Goal: Task Accomplishment & Management: Complete application form

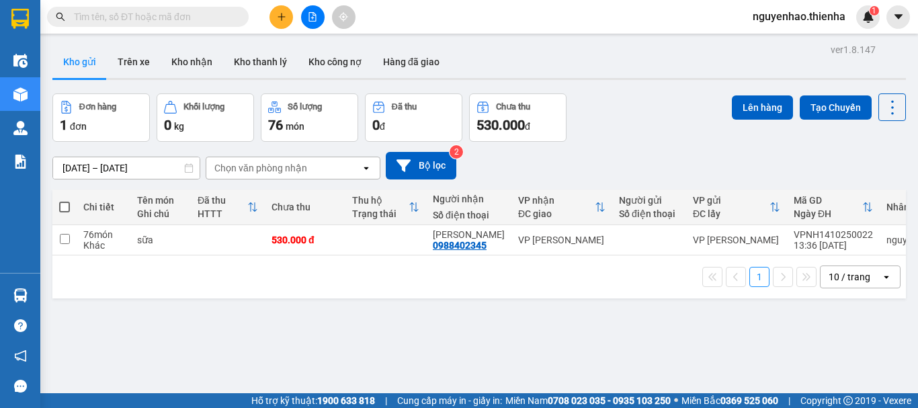
click at [282, 19] on icon "plus" at bounding box center [281, 16] width 1 height 7
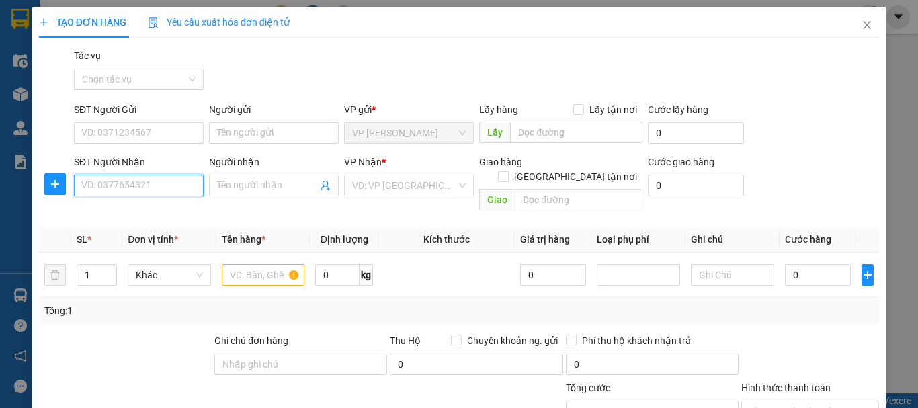
click at [120, 185] on input "SĐT Người Nhận" at bounding box center [139, 186] width 130 height 22
click at [142, 190] on input "SĐT Người Nhận" at bounding box center [139, 186] width 130 height 22
type input "0983526391"
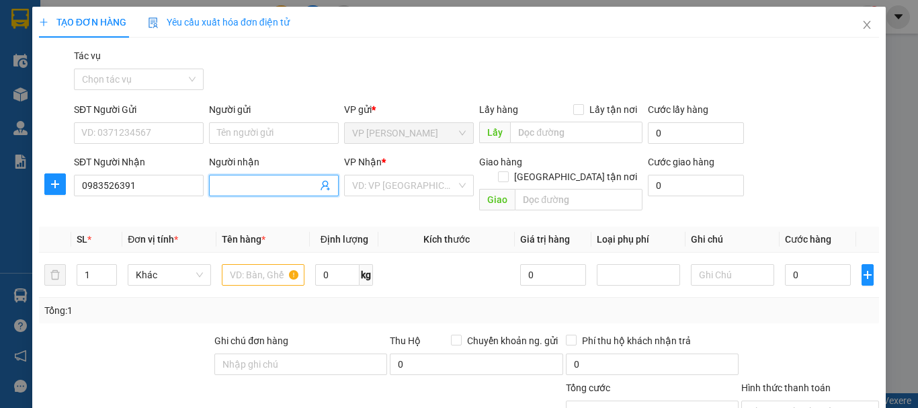
click at [226, 179] on input "Người nhận" at bounding box center [267, 185] width 100 height 15
type input "ANH LUẬT"
click at [427, 181] on input "search" at bounding box center [404, 185] width 104 height 20
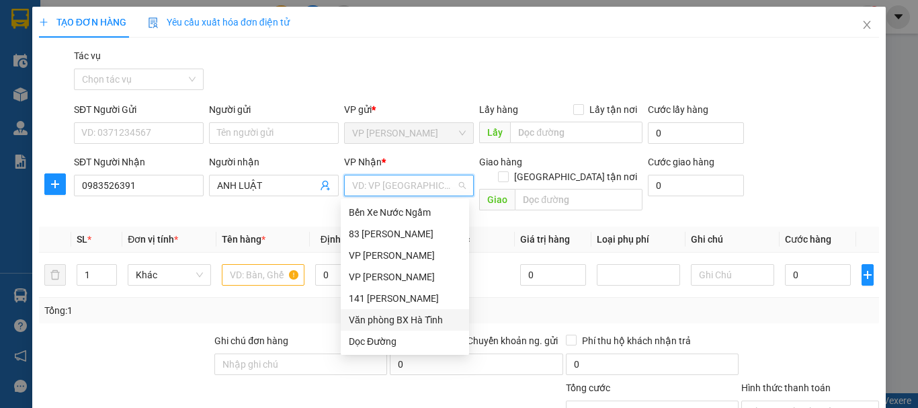
click at [411, 317] on div "Văn phòng BX Hà Tĩnh" at bounding box center [405, 320] width 112 height 15
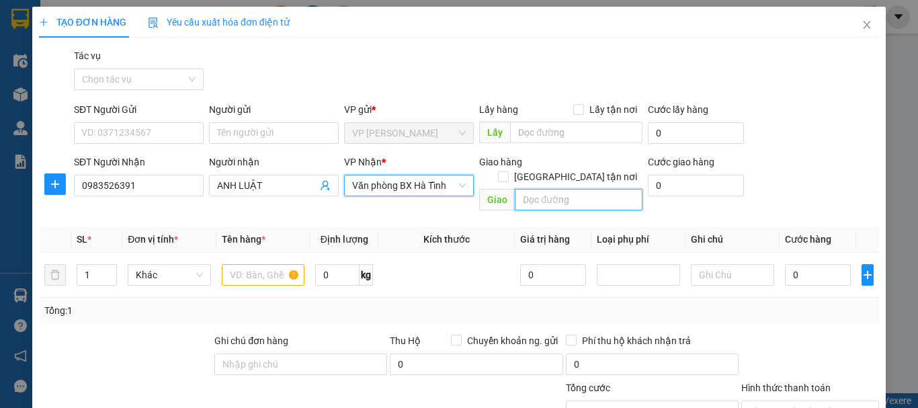
click at [543, 189] on input "text" at bounding box center [579, 200] width 128 height 22
type input "t"
type input "Thị xã KỲ ANH"
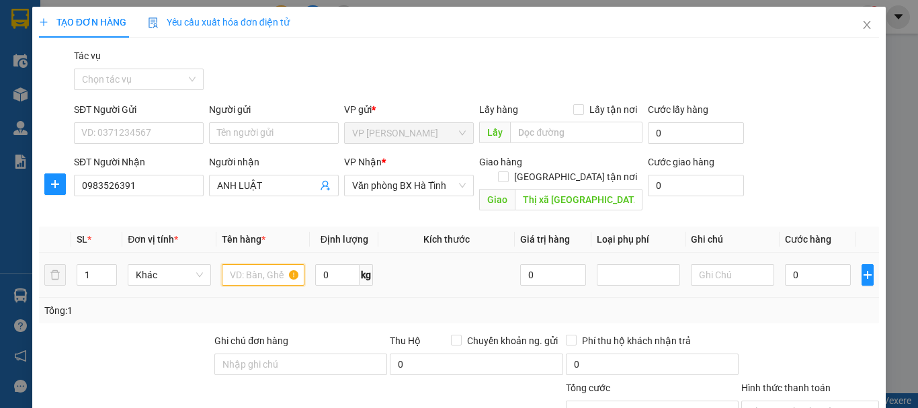
click at [245, 264] on input "text" at bounding box center [263, 275] width 83 height 22
type input "kiện"
click at [805, 264] on input "0" at bounding box center [818, 275] width 66 height 22
type input "1"
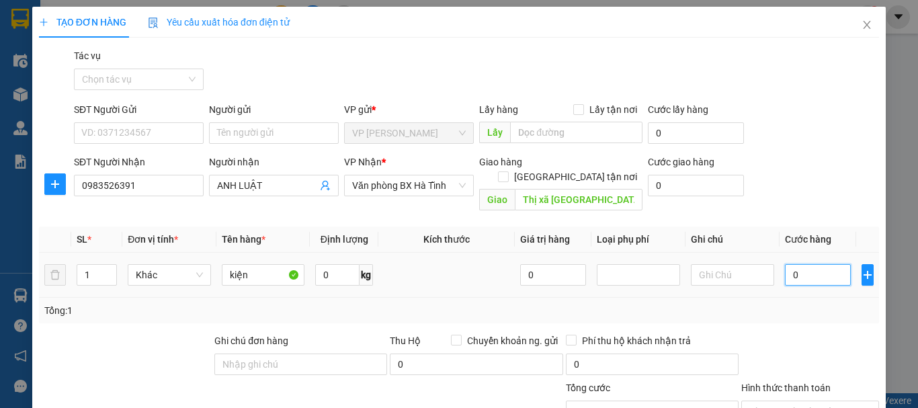
type input "1"
type input "11"
type input "110"
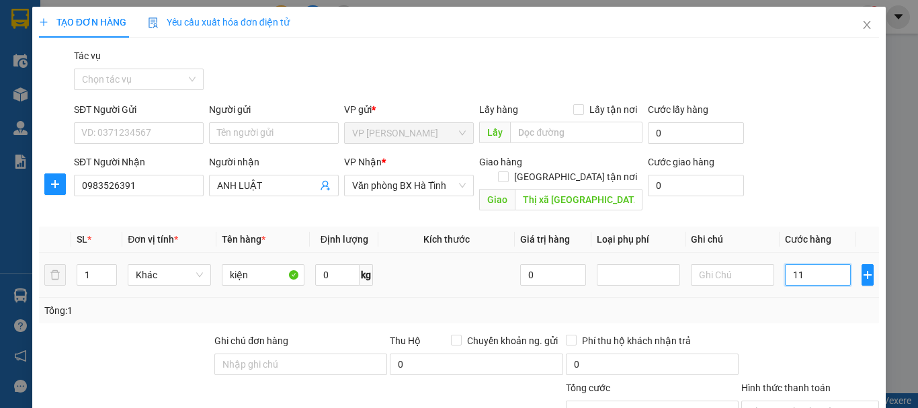
type input "110"
type input "1.100"
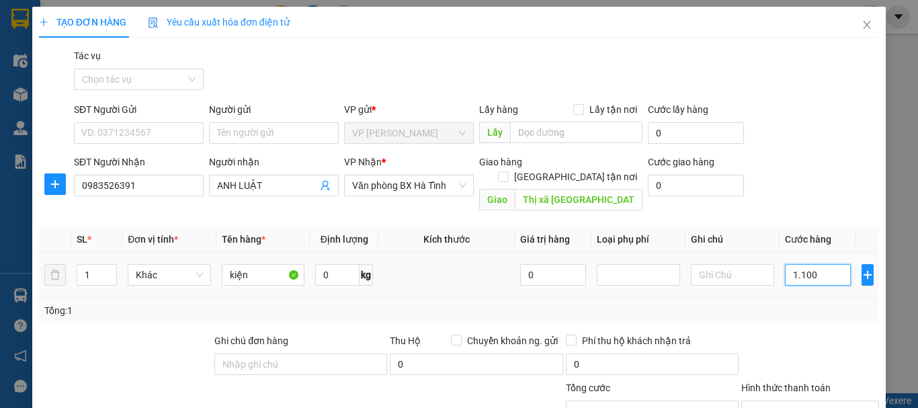
type input "11.000"
type input "110.000"
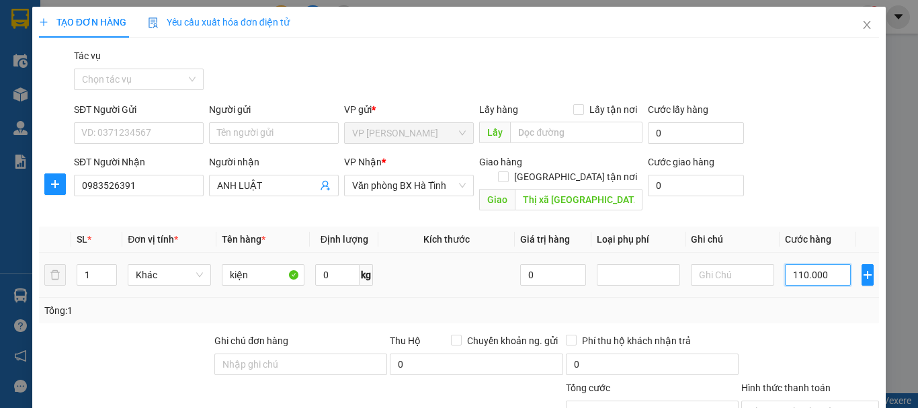
type input "110.000"
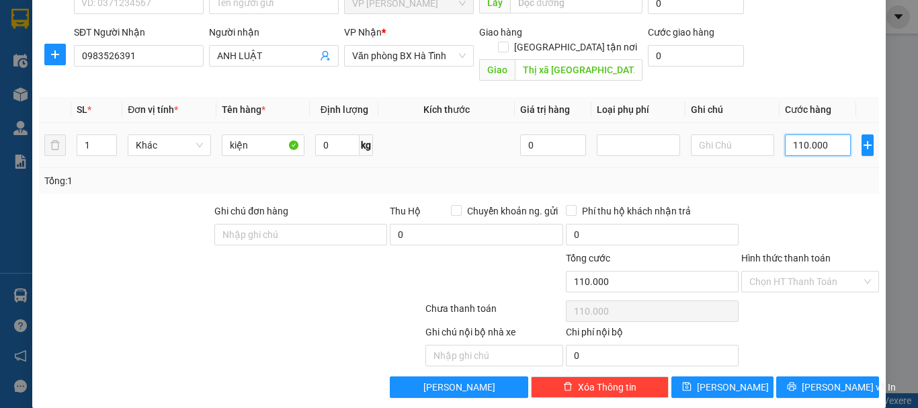
scroll to position [131, 0]
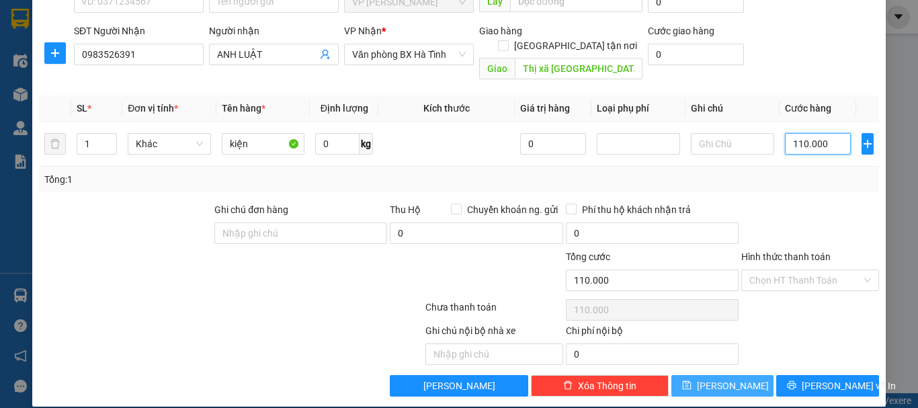
type input "110.000"
drag, startPoint x: 729, startPoint y: 370, endPoint x: 677, endPoint y: 391, distance: 55.4
click at [729, 378] on span "Lưu" at bounding box center [733, 385] width 72 height 15
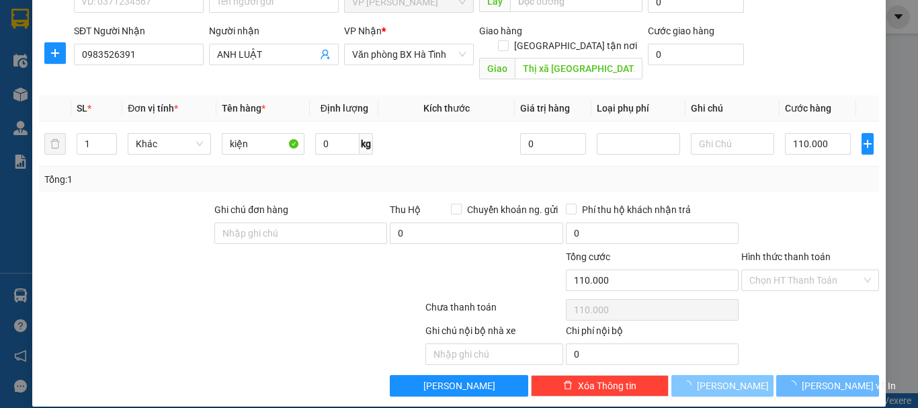
type input "0"
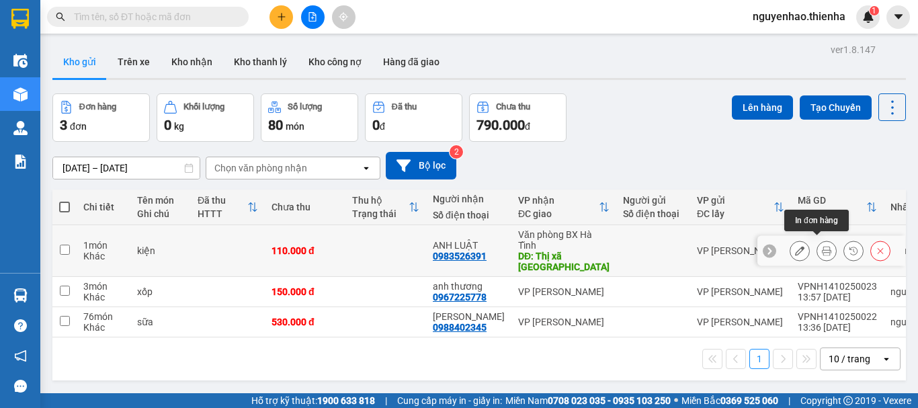
click at [917, 271] on main "ver 1.8.147 Kho gửi Trên xe Kho nhận Kho thanh lý Kho công nợ Hàng đã giao Đơn …" at bounding box center [459, 196] width 918 height 393
click at [822, 248] on icon at bounding box center [826, 250] width 9 height 9
click at [795, 247] on icon at bounding box center [799, 250] width 9 height 9
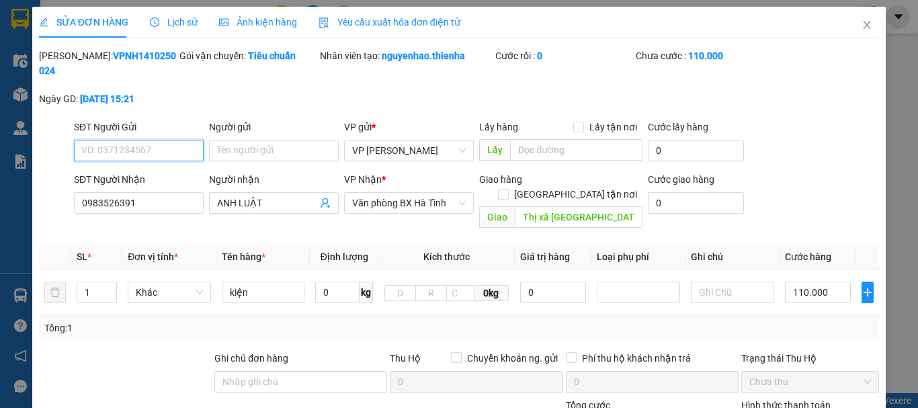
type input "0983526391"
type input "ANH LUẬT"
type input "Thị xã KỲ ANH"
type input "0"
type input "110.000"
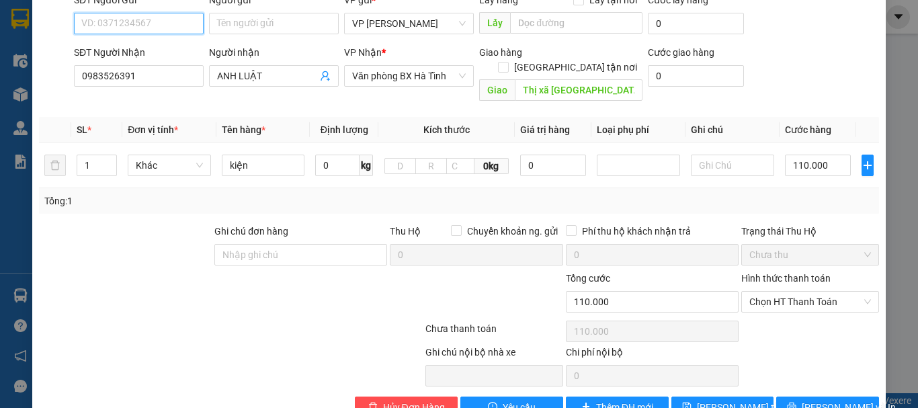
scroll to position [134, 0]
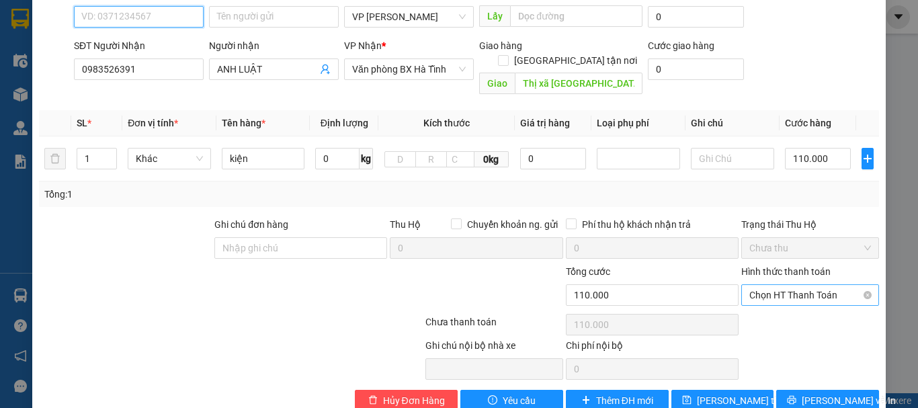
click at [801, 285] on span "Chọn HT Thanh Toán" at bounding box center [810, 295] width 122 height 20
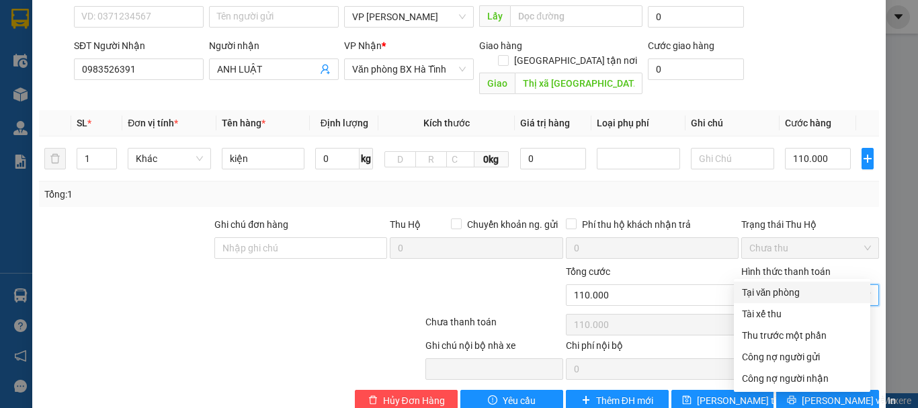
click at [786, 288] on div "Tại văn phòng" at bounding box center [802, 292] width 120 height 15
type input "0"
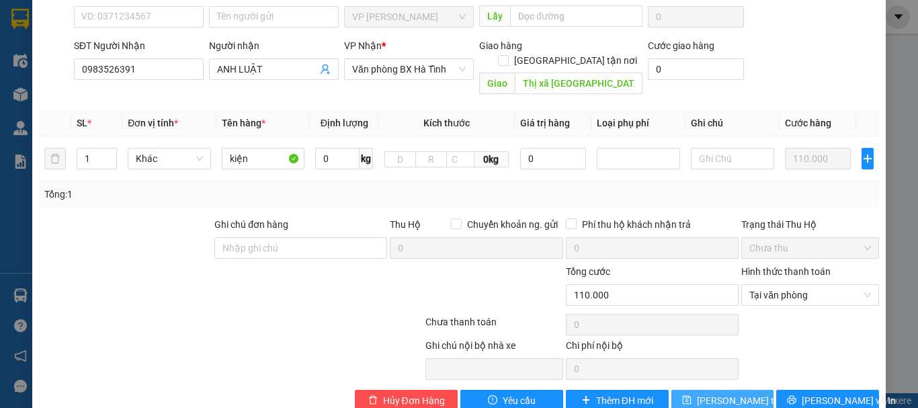
click at [729, 393] on span "Lưu thay đổi" at bounding box center [751, 400] width 108 height 15
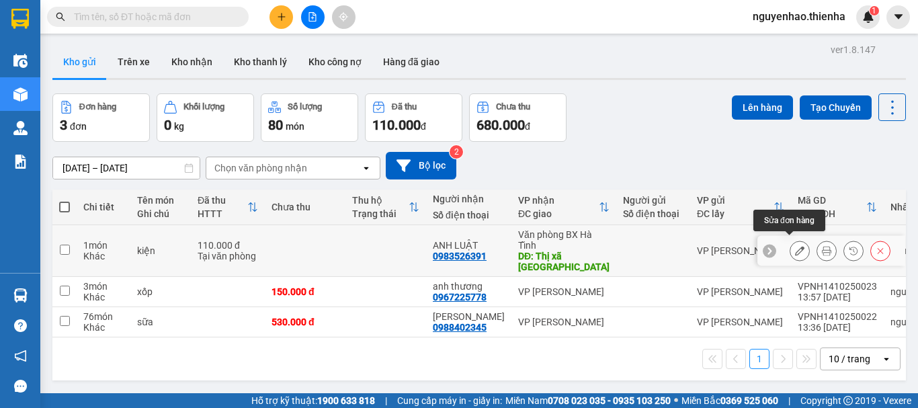
click at [795, 249] on icon at bounding box center [799, 250] width 9 height 9
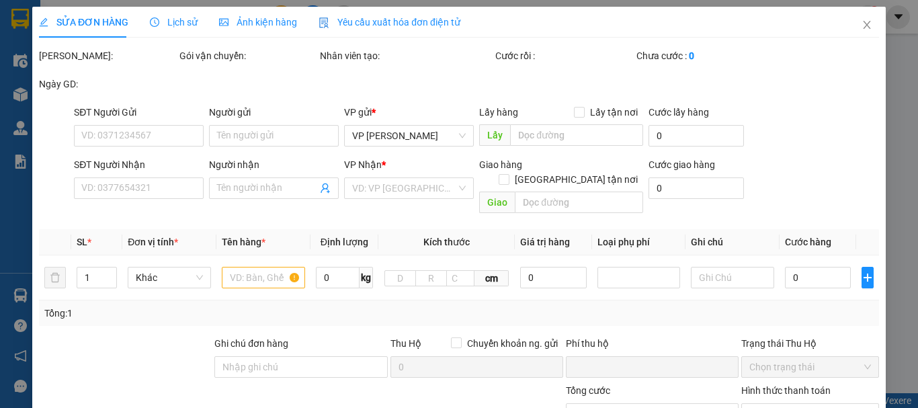
type input "0983526391"
type input "ANH LUẬT"
type input "Thị xã KỲ ANH"
type input "0"
type input "110.000"
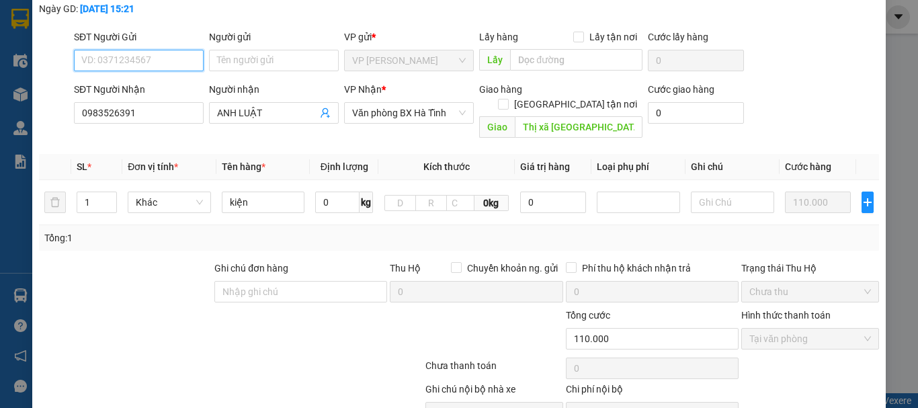
scroll to position [67, 0]
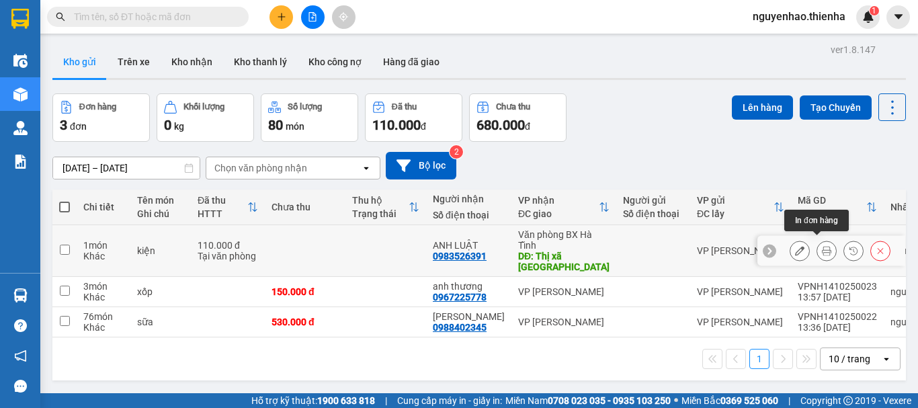
click at [822, 246] on icon at bounding box center [826, 250] width 9 height 9
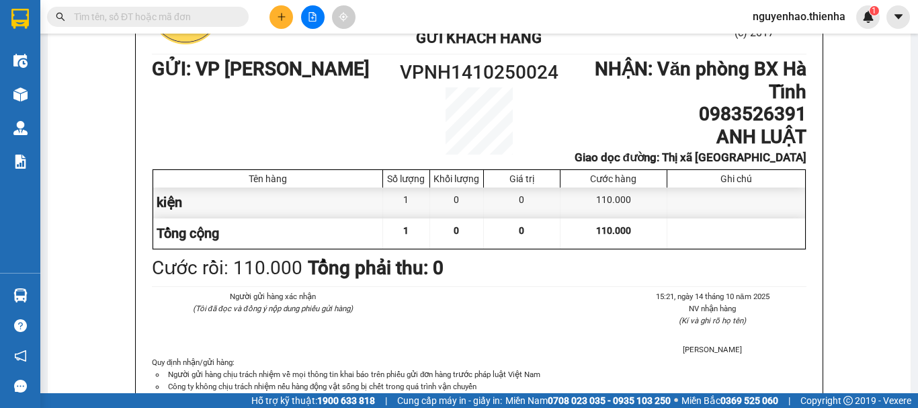
scroll to position [134, 0]
